Goal: Task Accomplishment & Management: Manage account settings

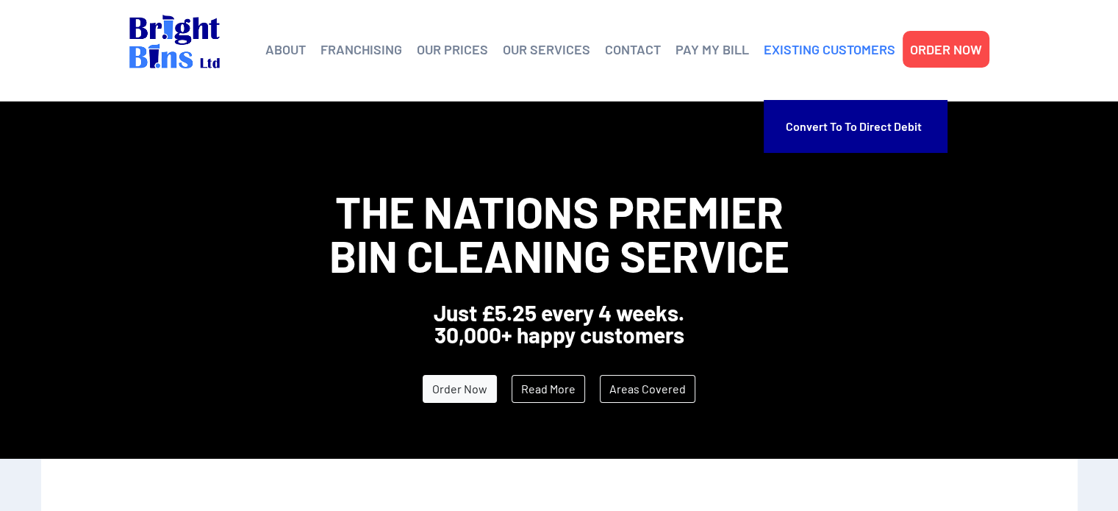
click at [841, 55] on link "EXISTING CUSTOMERS" at bounding box center [830, 49] width 132 height 22
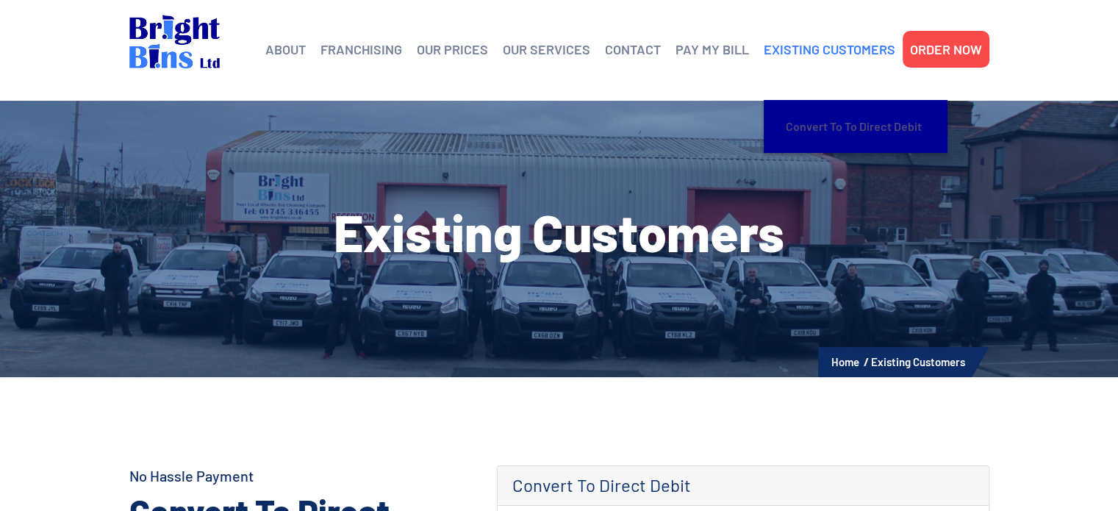
click at [829, 129] on link "Convert to To Direct Debit" at bounding box center [856, 126] width 140 height 38
click at [815, 129] on link "Convert to To Direct Debit" at bounding box center [856, 126] width 140 height 38
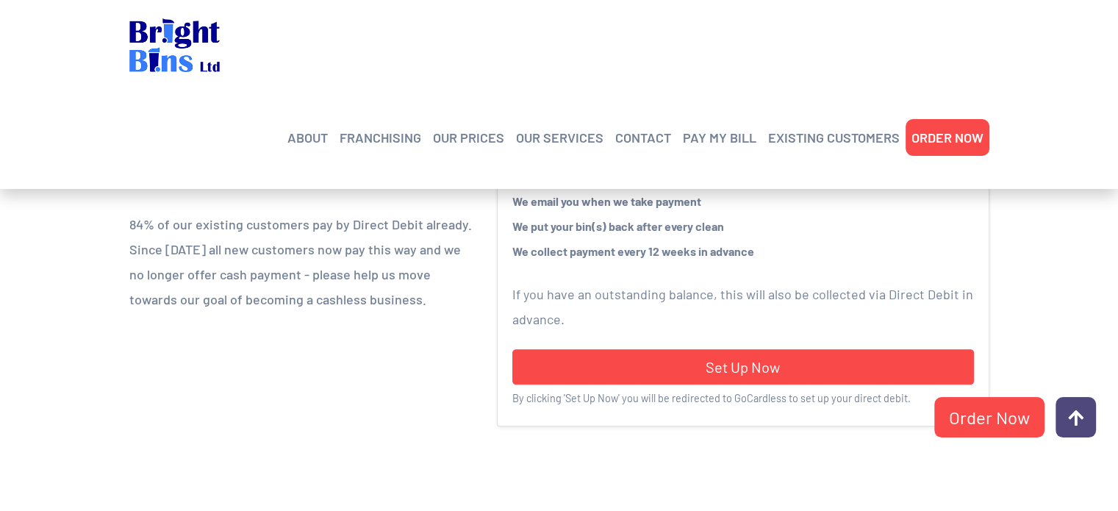
scroll to position [393, 0]
